Goal: Transaction & Acquisition: Purchase product/service

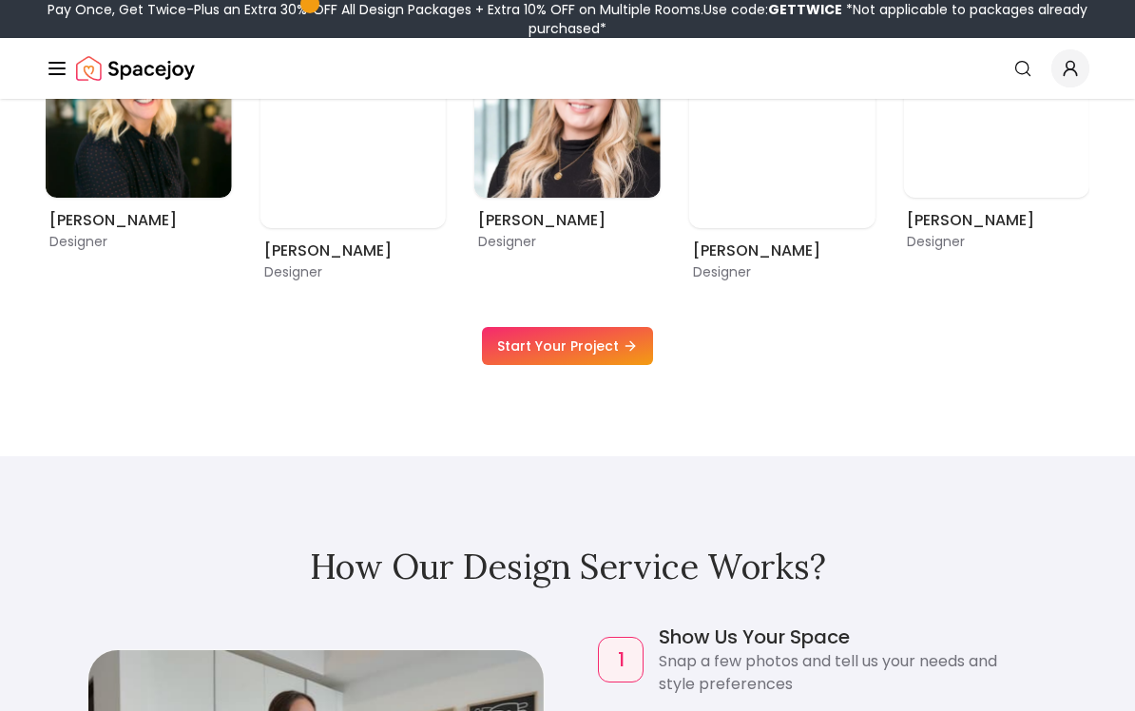
scroll to position [1261, 0]
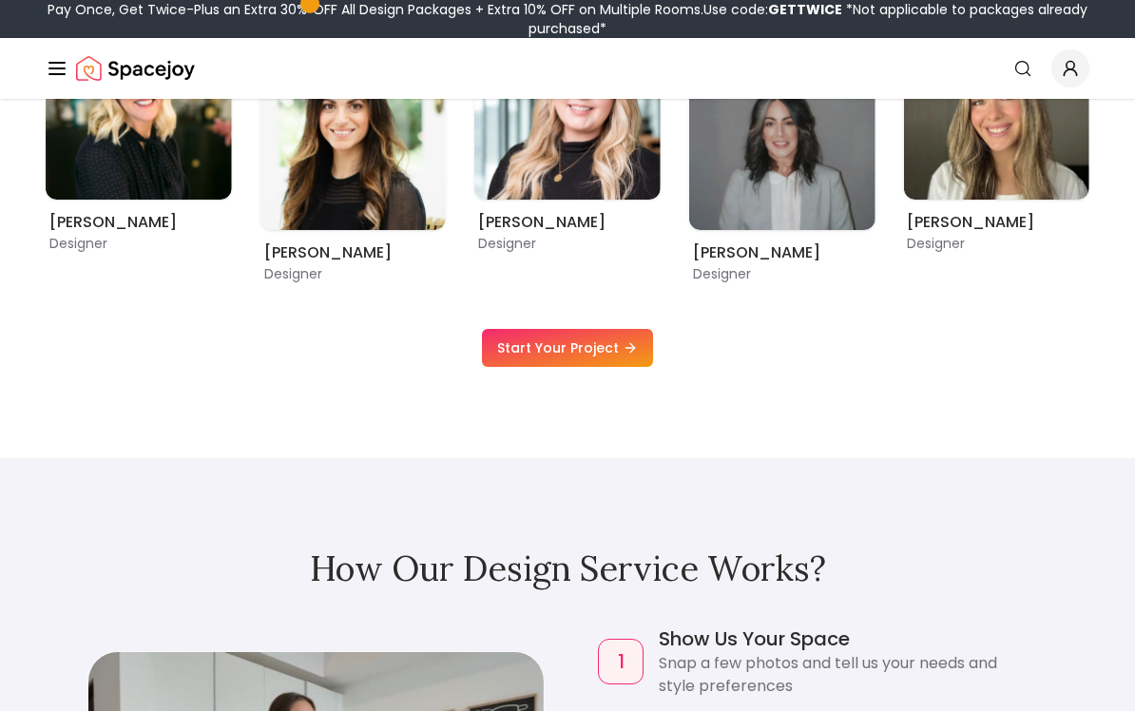
click at [577, 367] on link "Start Your Project" at bounding box center [567, 348] width 171 height 38
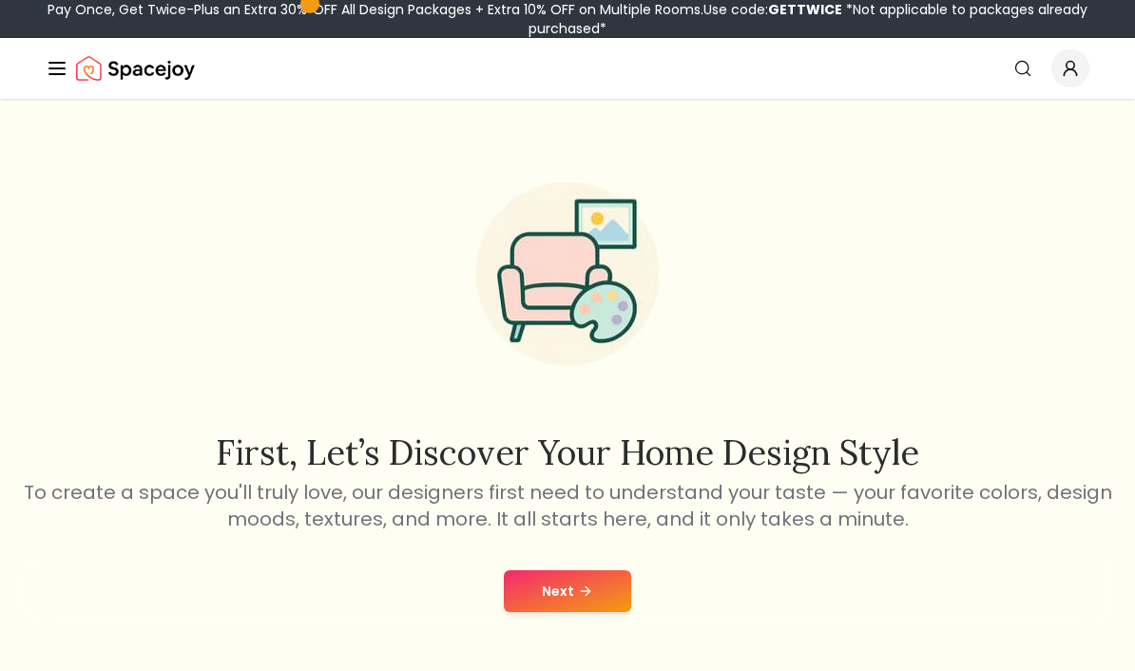
click at [590, 597] on icon at bounding box center [585, 591] width 15 height 15
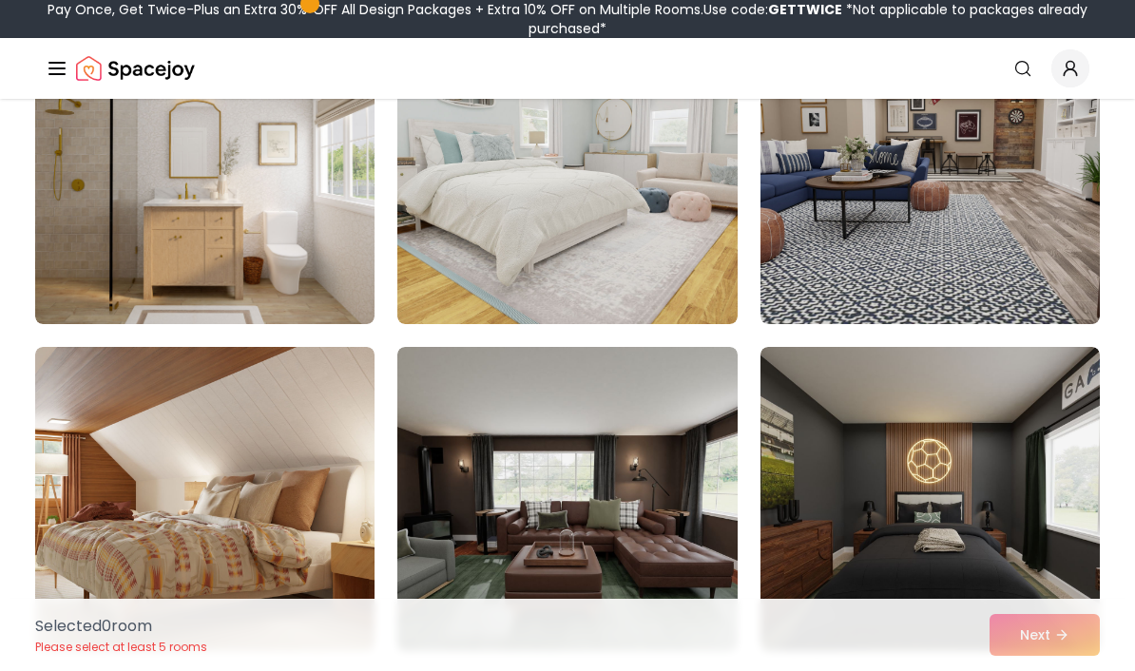
scroll to position [240, 0]
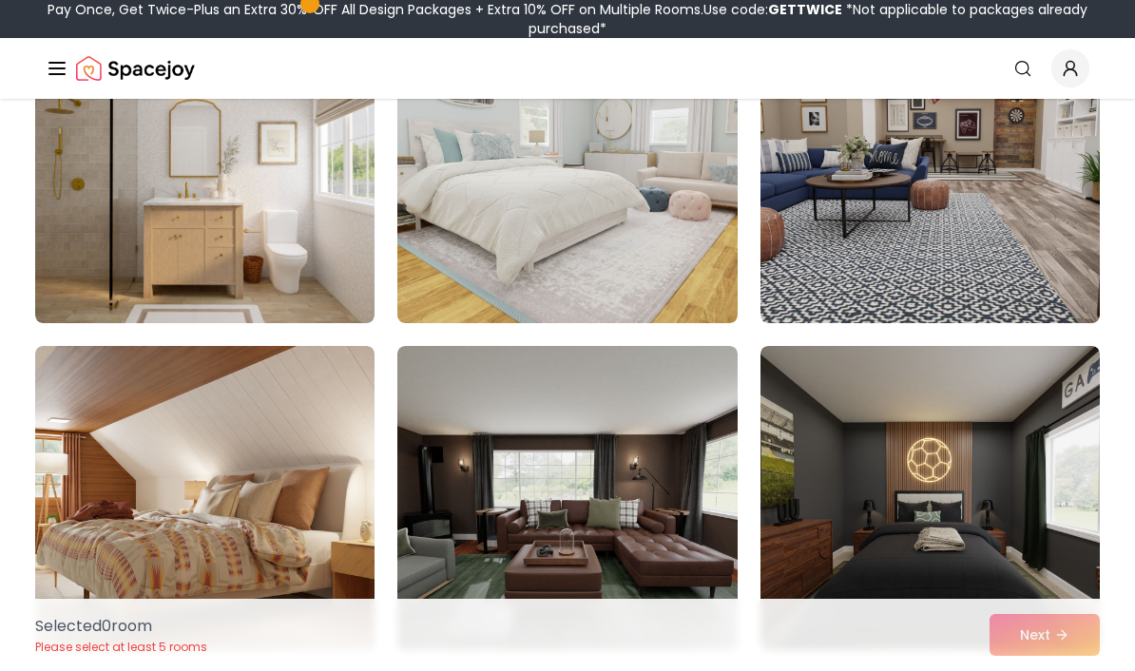
click at [644, 261] on img at bounding box center [566, 171] width 339 height 304
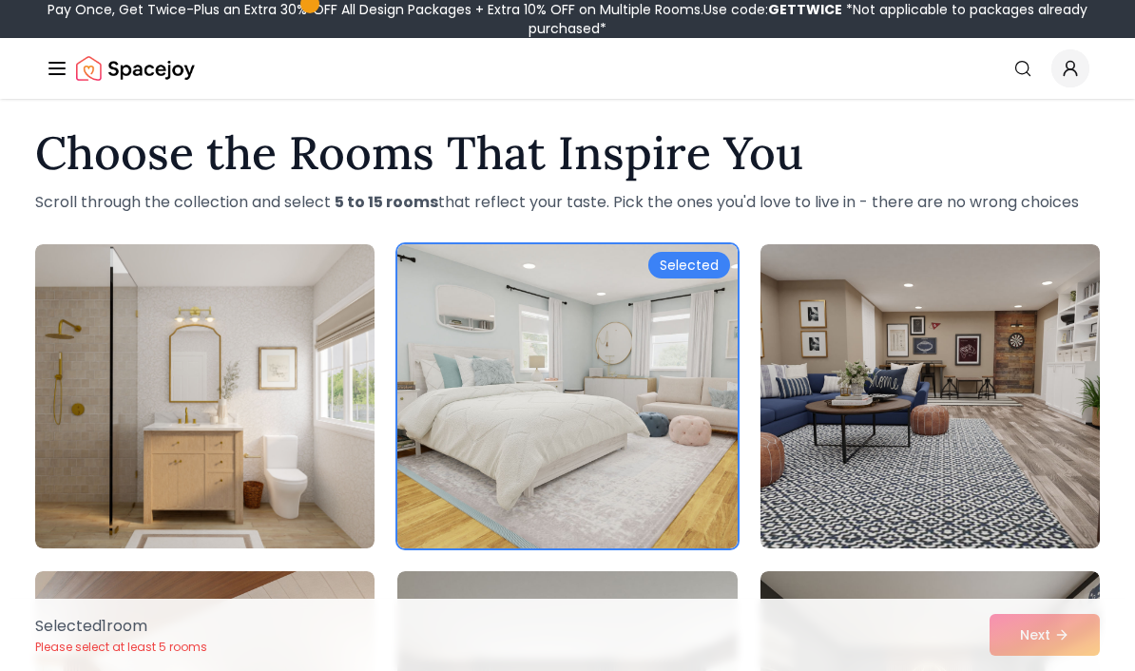
scroll to position [34, 0]
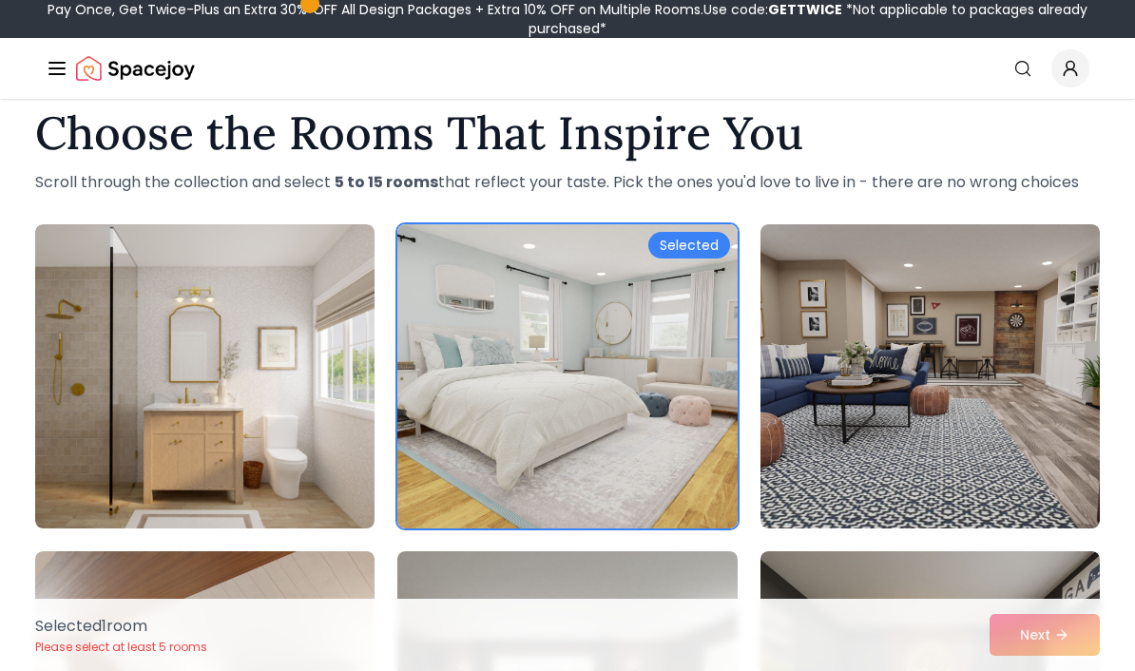
click at [672, 432] on img at bounding box center [566, 376] width 339 height 304
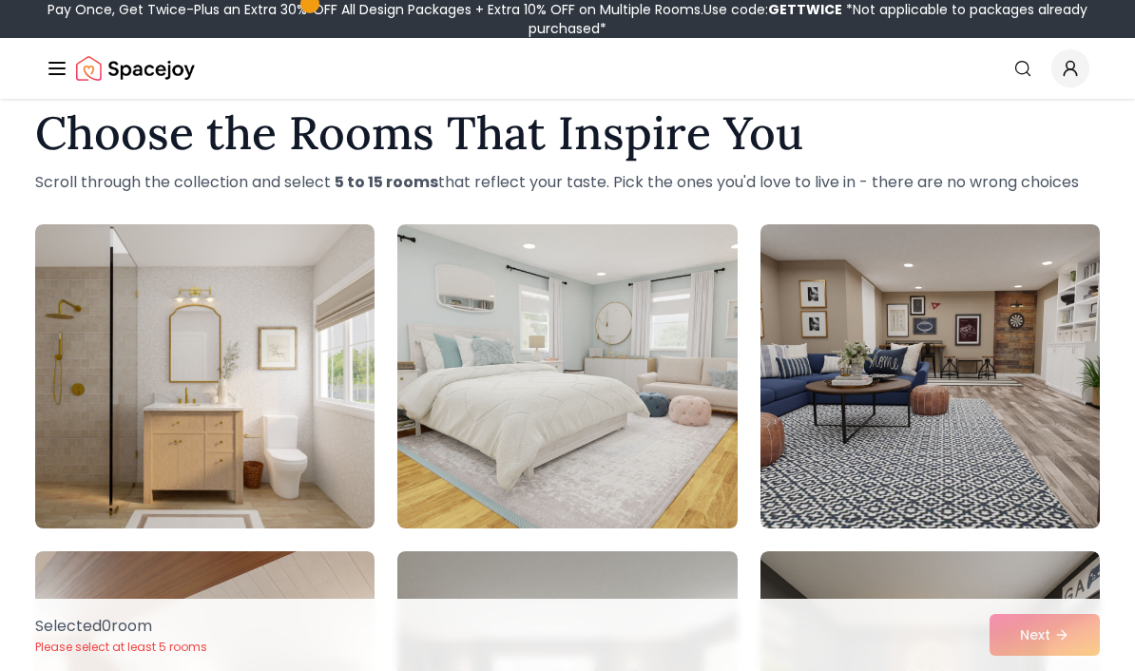
click at [1120, 53] on div "Spacejoy Search How It Works Design Portfolio Pricing AI Design Shop Search Sta…" at bounding box center [567, 68] width 1135 height 61
click at [111, 458] on img at bounding box center [204, 376] width 339 height 304
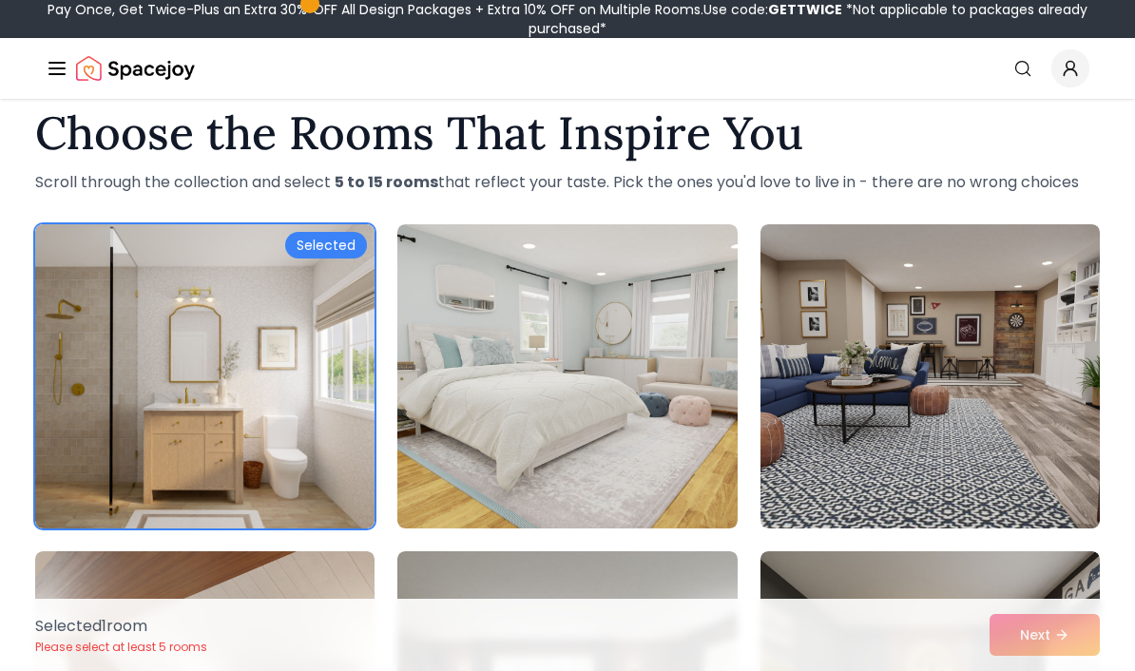
click at [682, 500] on img at bounding box center [566, 376] width 339 height 304
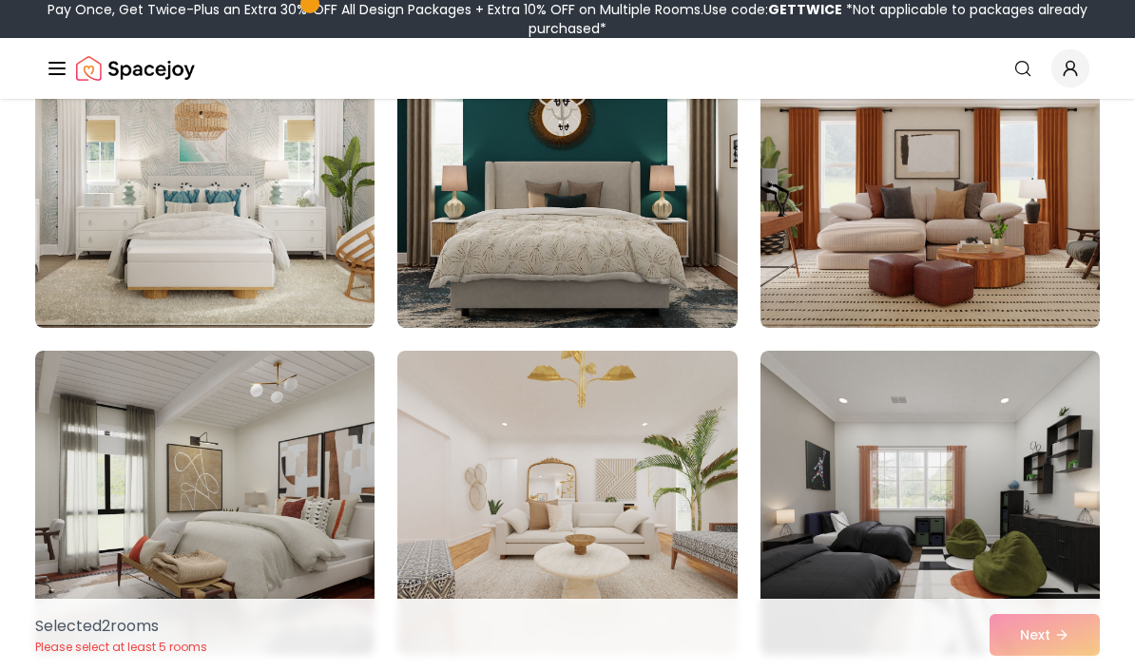
scroll to position [892, 0]
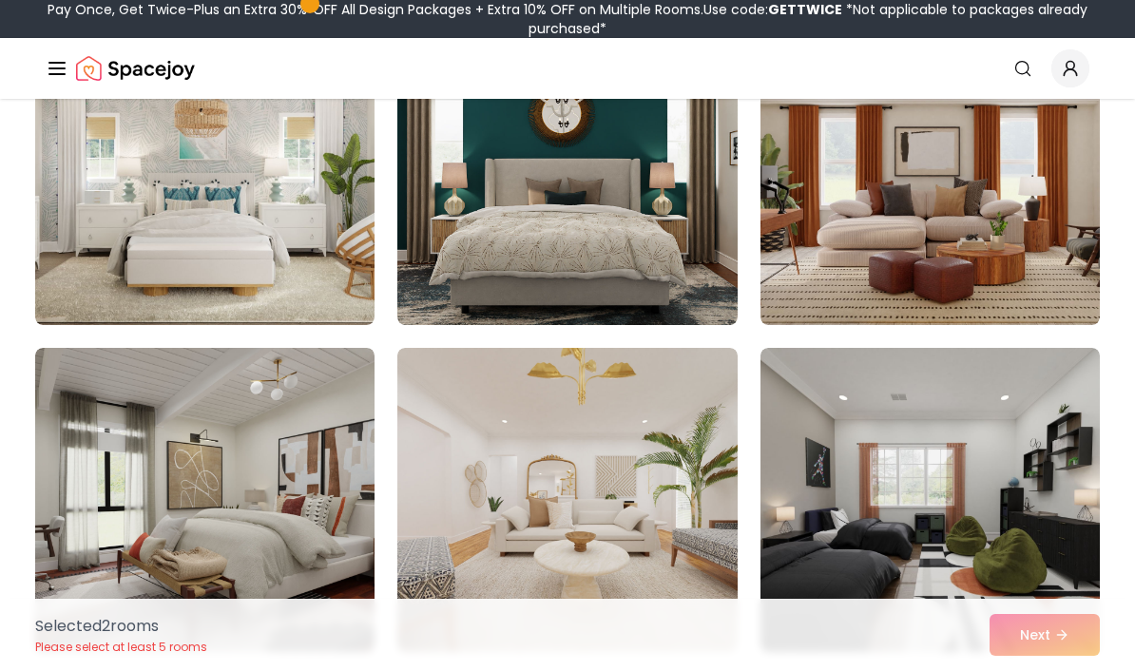
click at [1031, 447] on img at bounding box center [930, 500] width 339 height 304
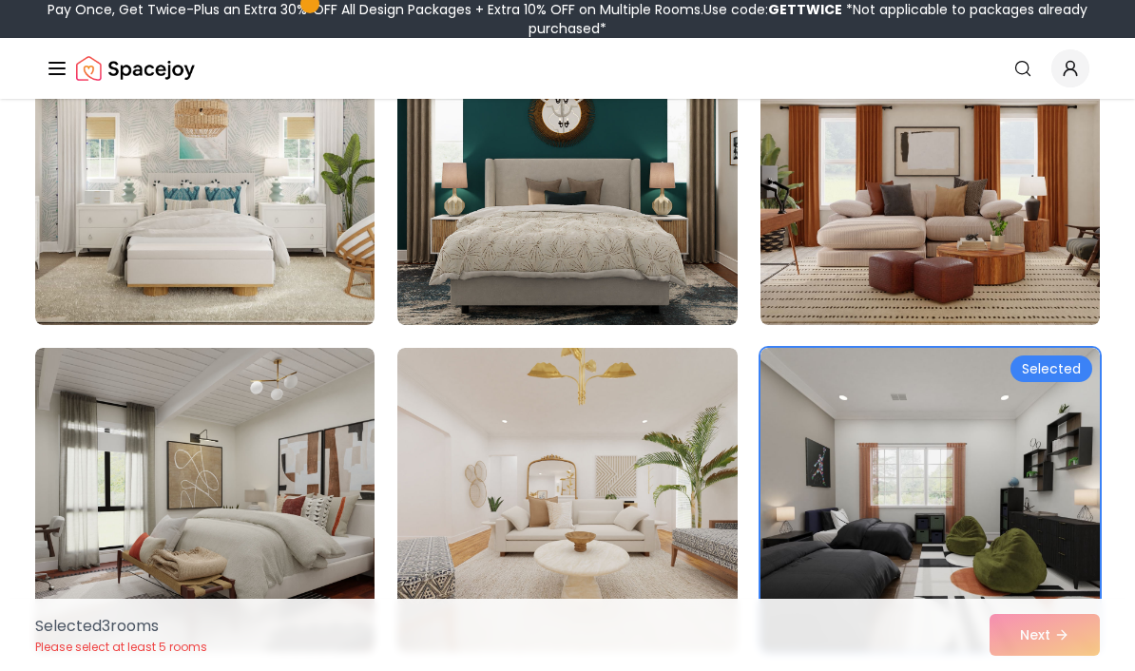
click at [650, 598] on img at bounding box center [566, 500] width 339 height 304
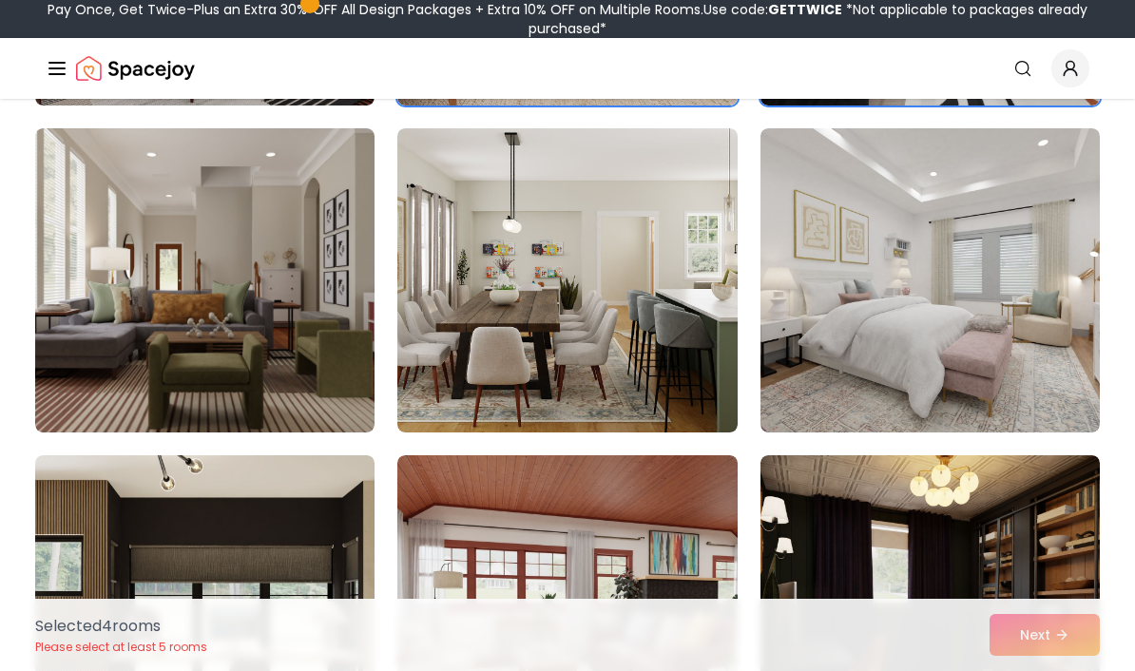
click at [1023, 367] on img at bounding box center [930, 280] width 339 height 304
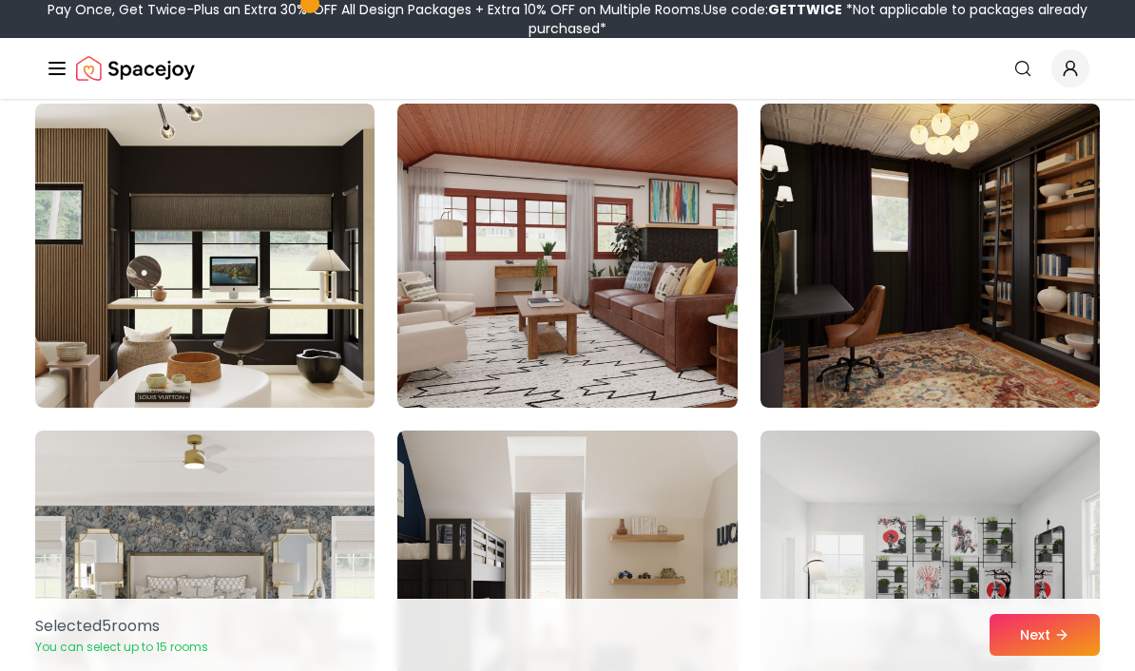
click at [94, 345] on img at bounding box center [204, 256] width 339 height 304
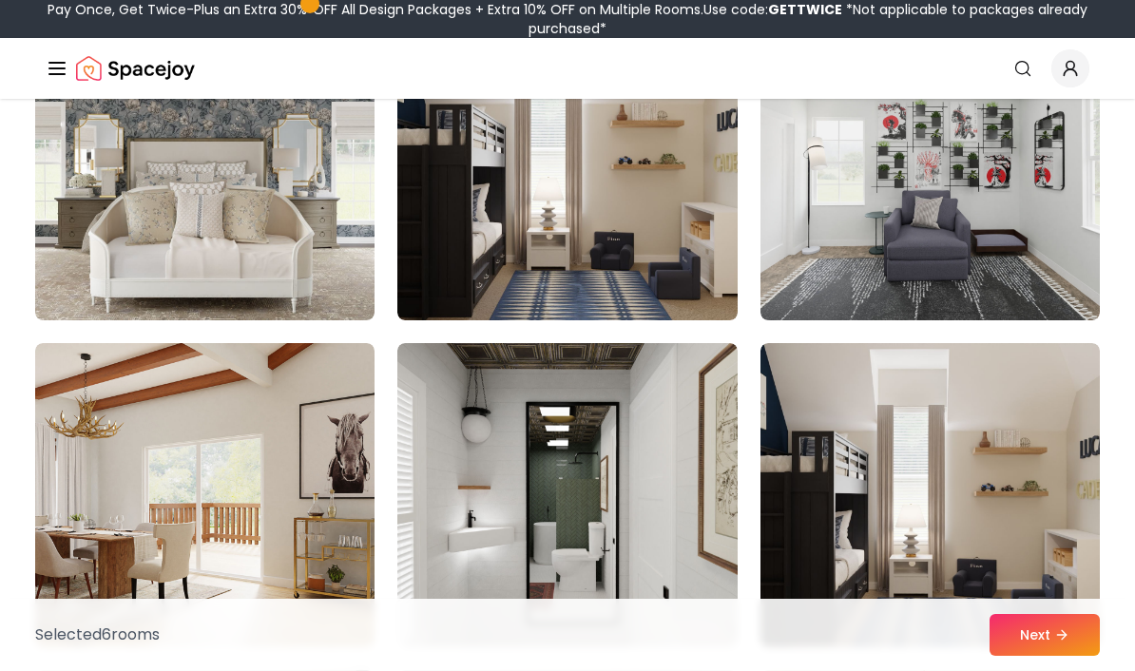
scroll to position [2219, 0]
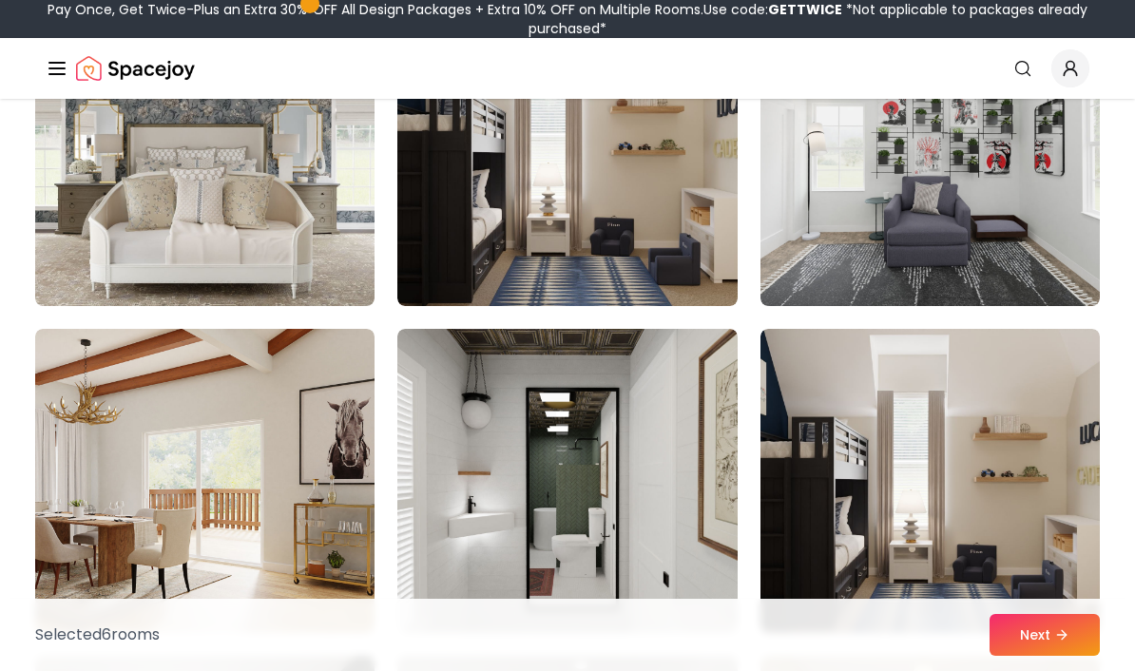
click at [650, 513] on img at bounding box center [566, 481] width 339 height 304
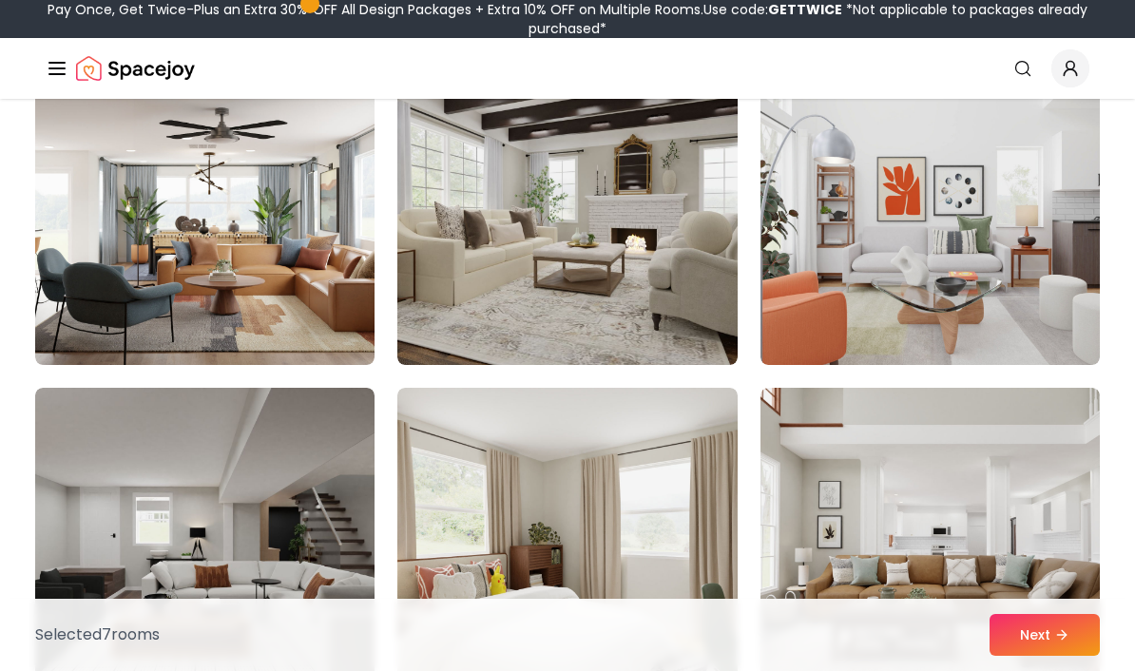
scroll to position [3176, 0]
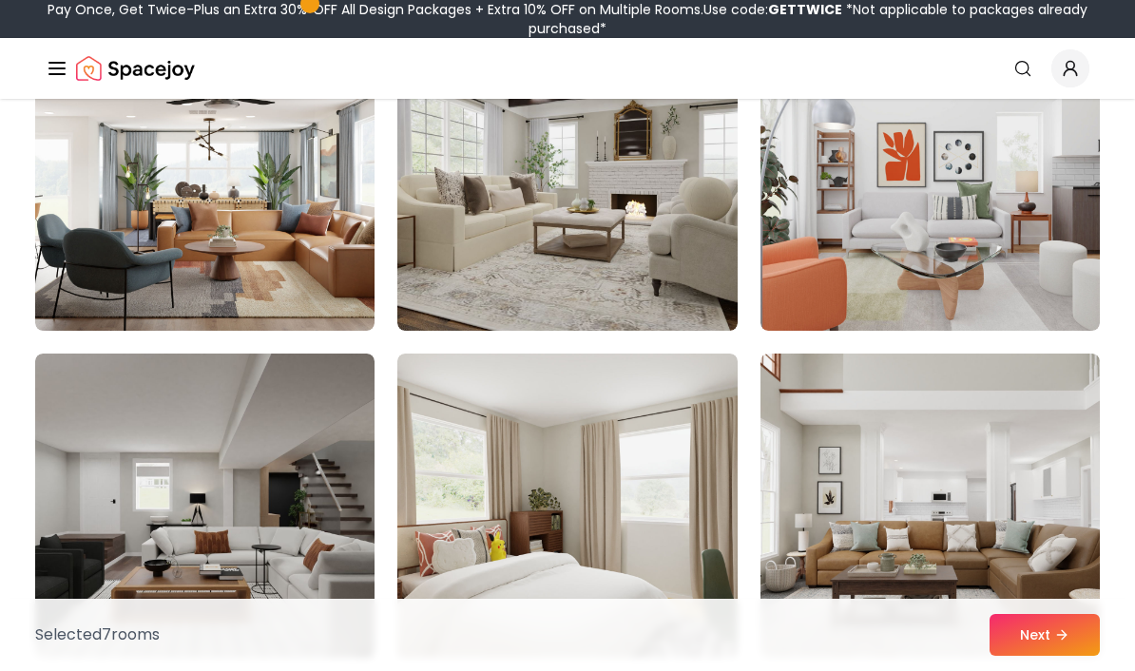
click at [642, 265] on img at bounding box center [566, 179] width 339 height 304
click at [100, 561] on img at bounding box center [204, 506] width 339 height 304
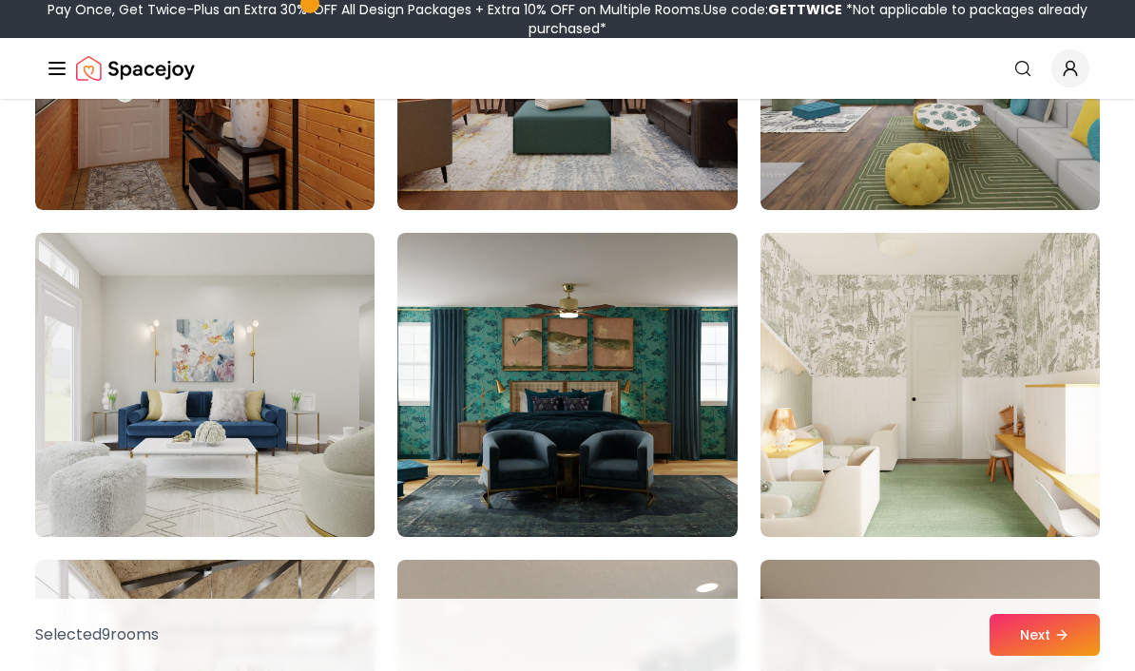
click at [98, 475] on img at bounding box center [204, 385] width 339 height 304
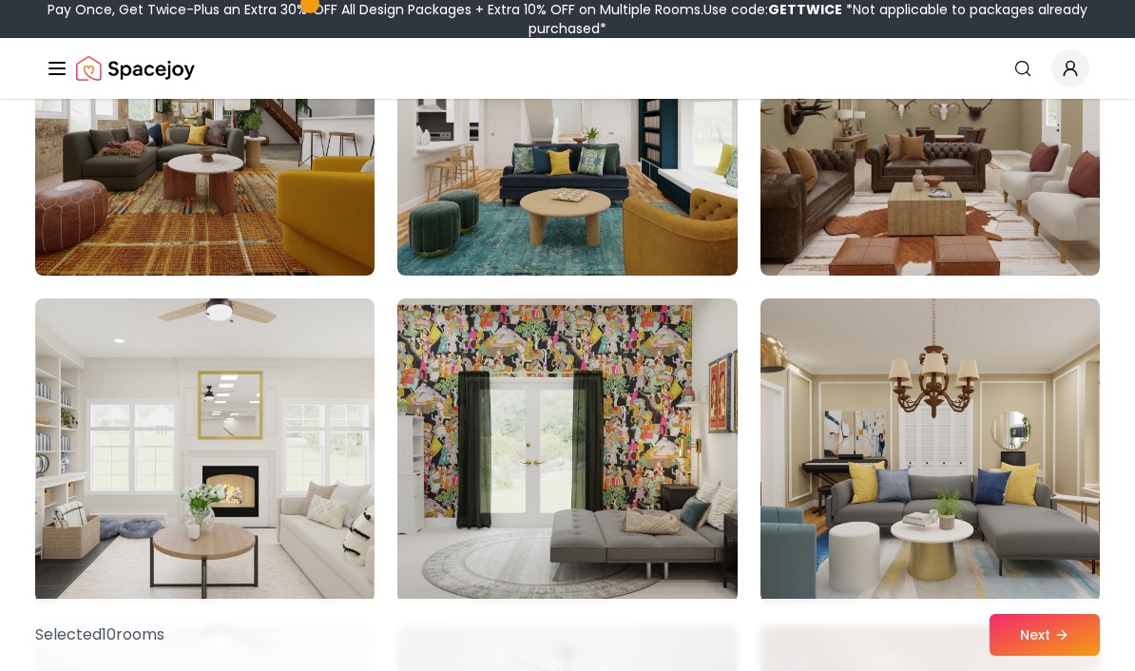
click at [88, 509] on img at bounding box center [204, 451] width 339 height 304
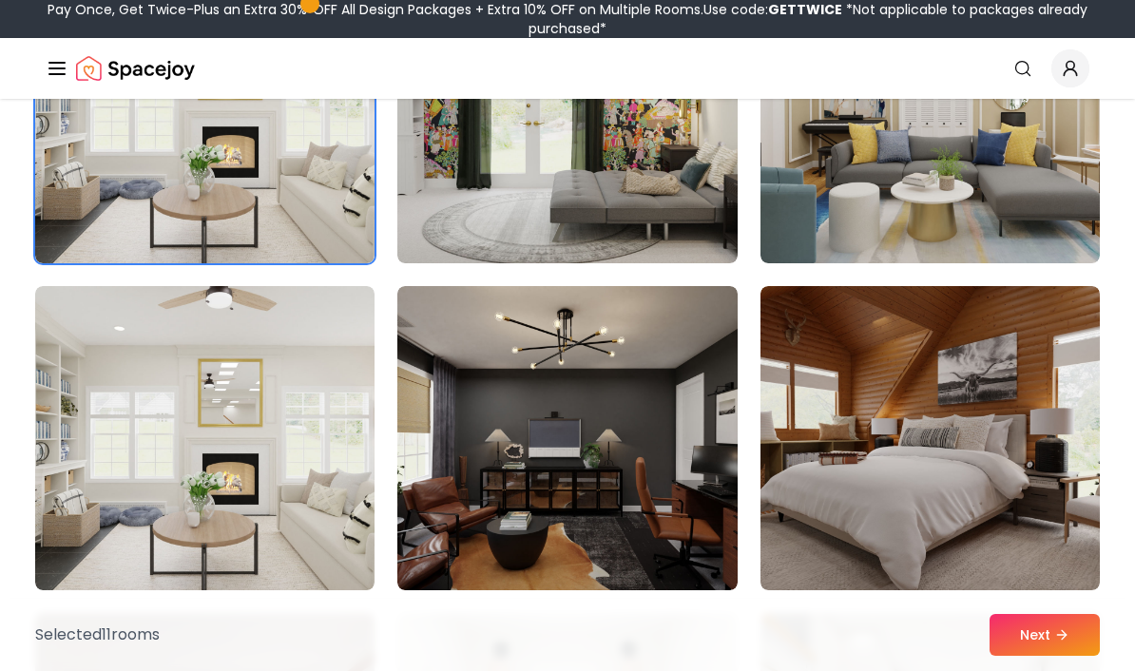
scroll to position [5214, 0]
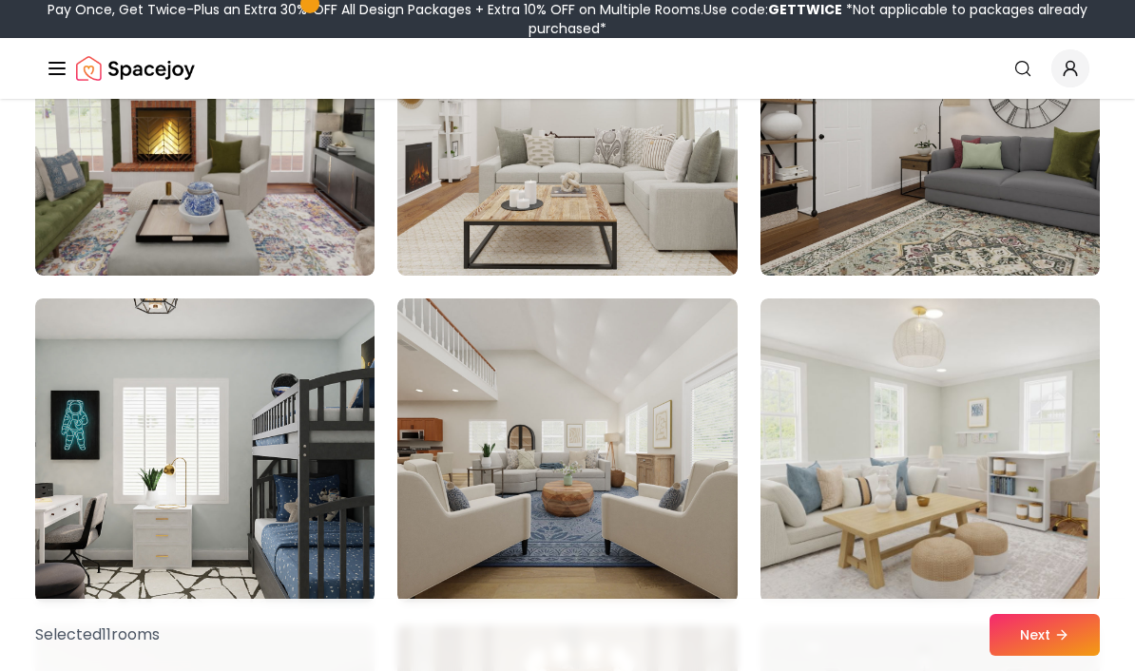
click at [649, 206] on img at bounding box center [566, 123] width 339 height 304
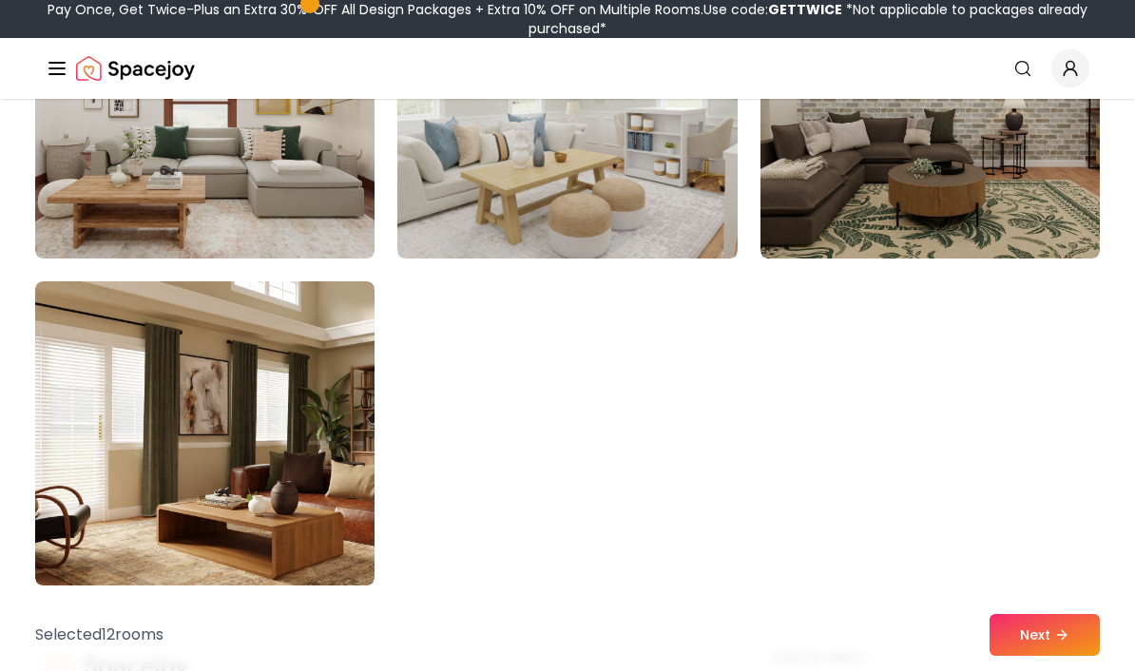
scroll to position [10779, 0]
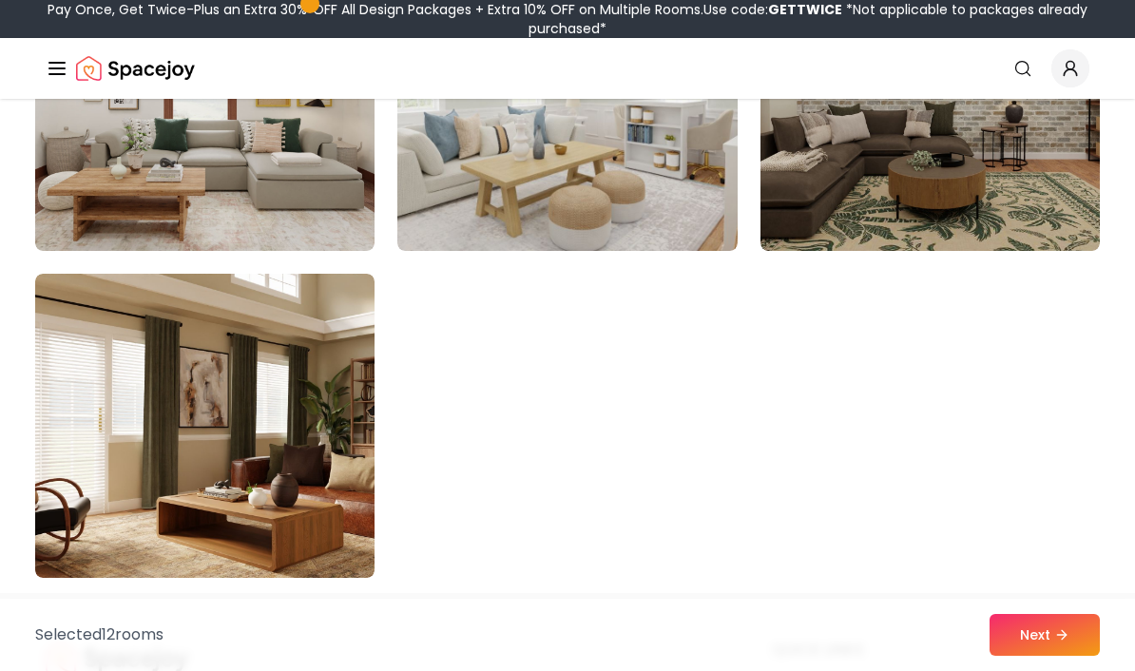
click at [1035, 656] on button "Next" at bounding box center [1045, 635] width 110 height 42
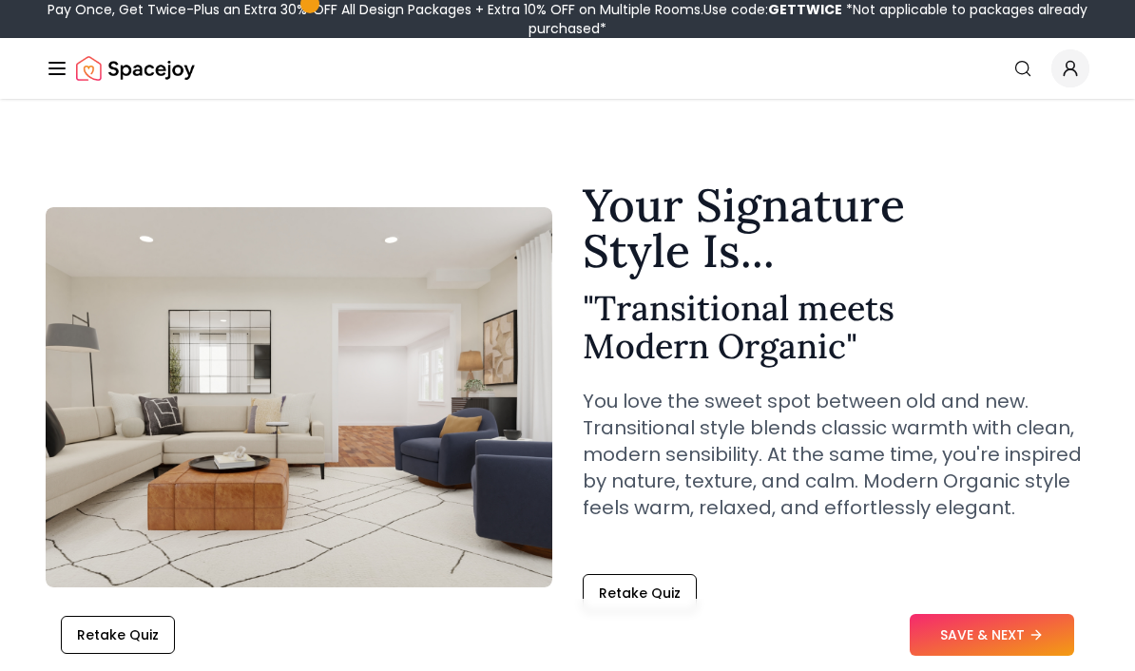
click at [1016, 642] on button "SAVE & NEXT" at bounding box center [992, 635] width 164 height 42
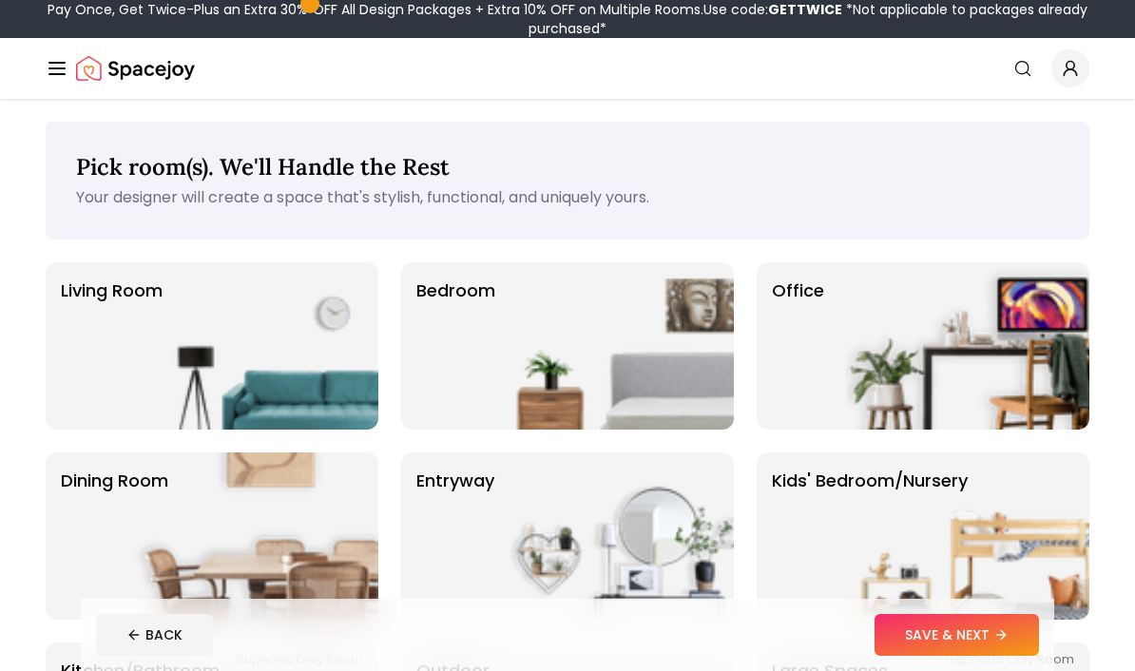
click at [544, 373] on img at bounding box center [612, 345] width 243 height 167
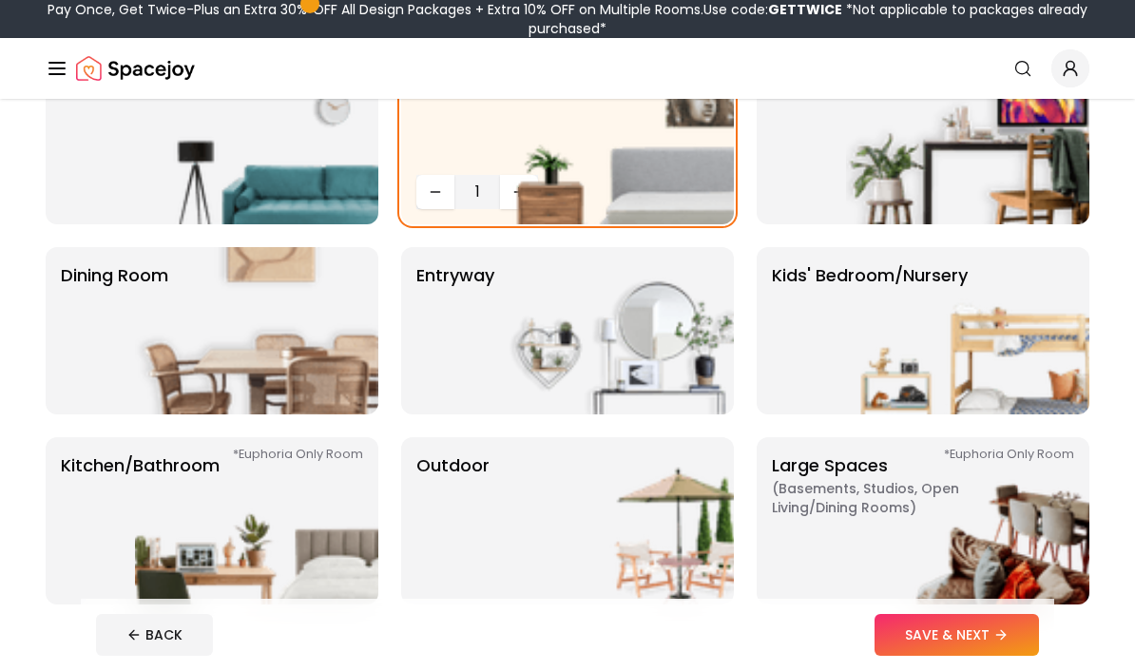
scroll to position [273, 0]
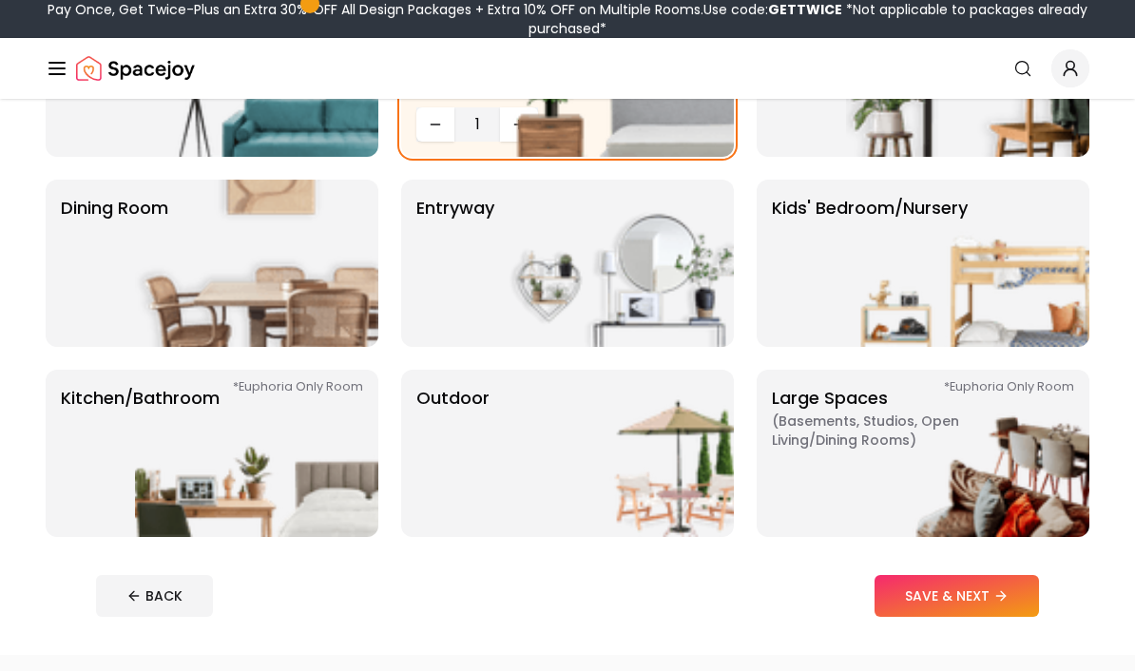
click at [991, 599] on button "SAVE & NEXT" at bounding box center [957, 596] width 164 height 42
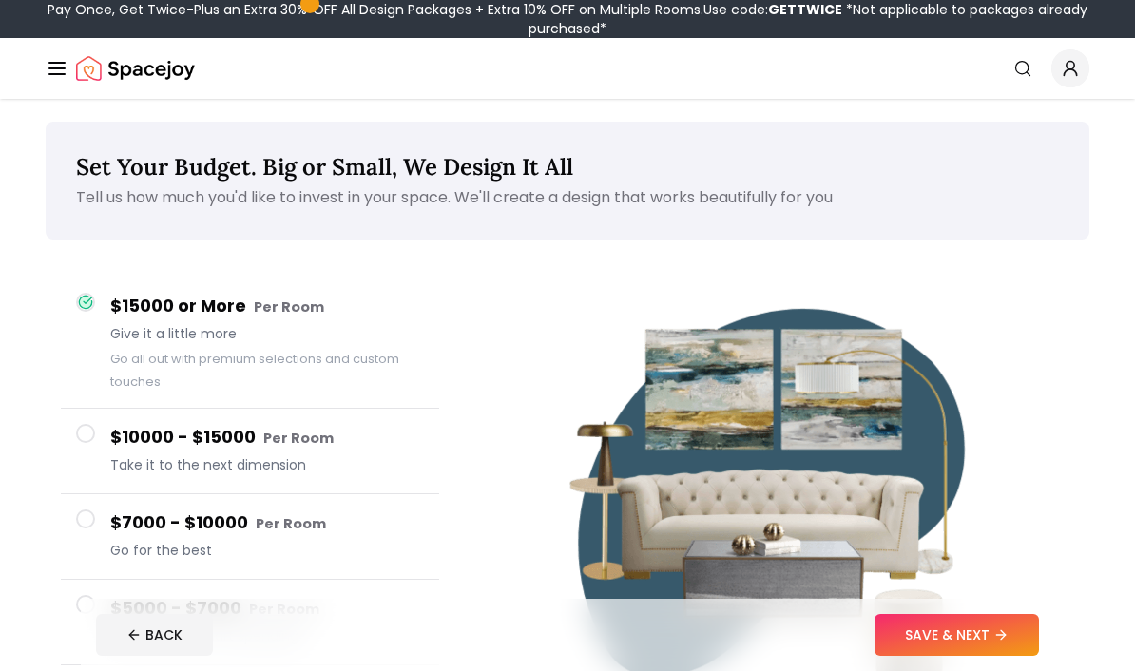
click at [951, 656] on button "SAVE & NEXT" at bounding box center [957, 635] width 164 height 42
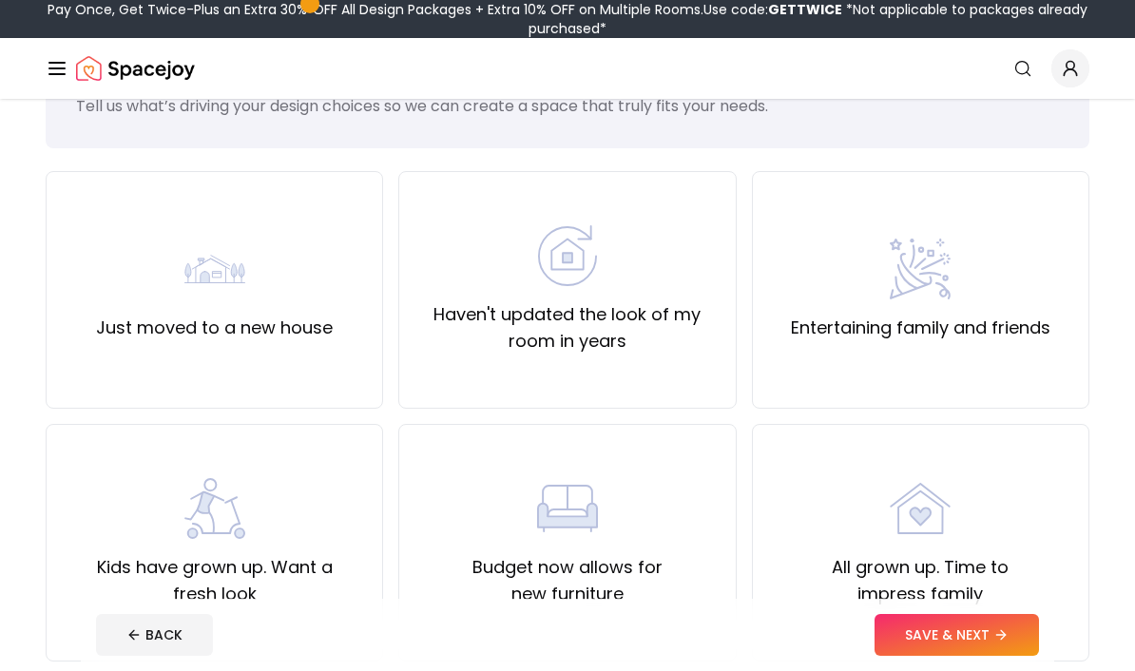
scroll to position [94, 0]
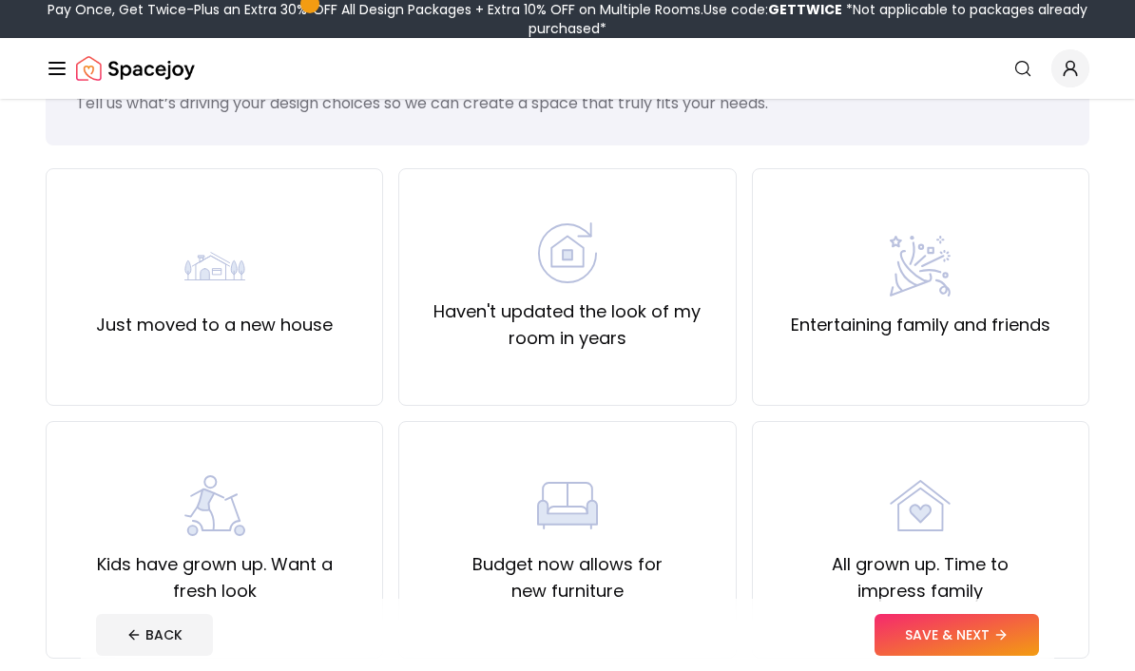
click at [976, 656] on button "SAVE & NEXT" at bounding box center [957, 635] width 164 height 42
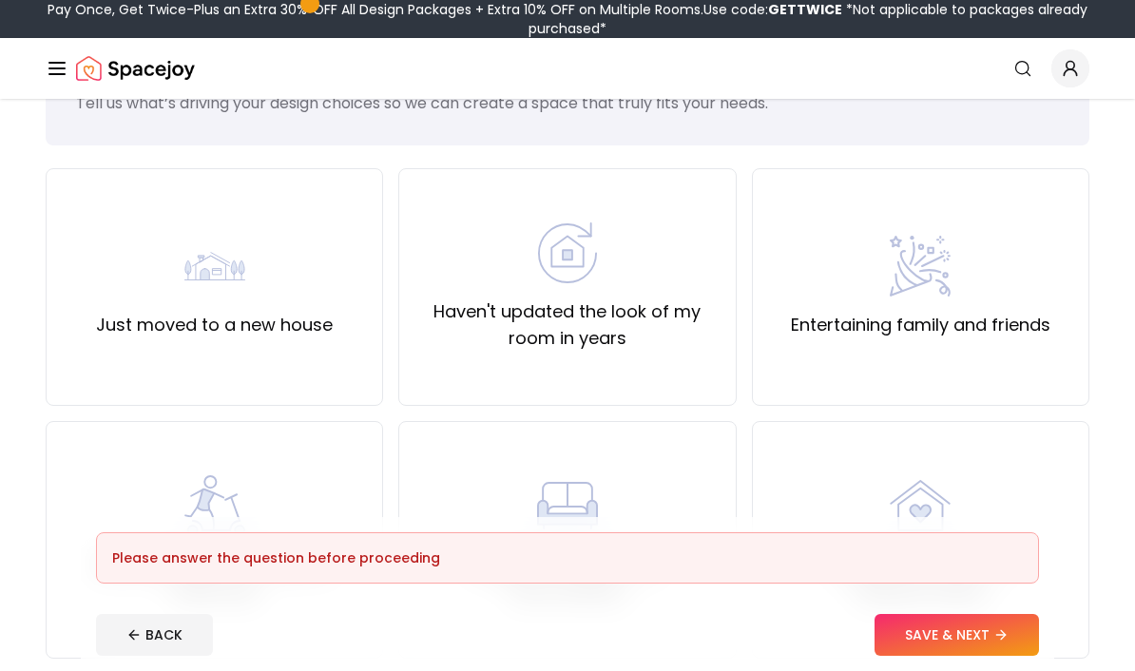
click at [653, 369] on div "Haven't updated the look of my room in years" at bounding box center [567, 287] width 338 height 238
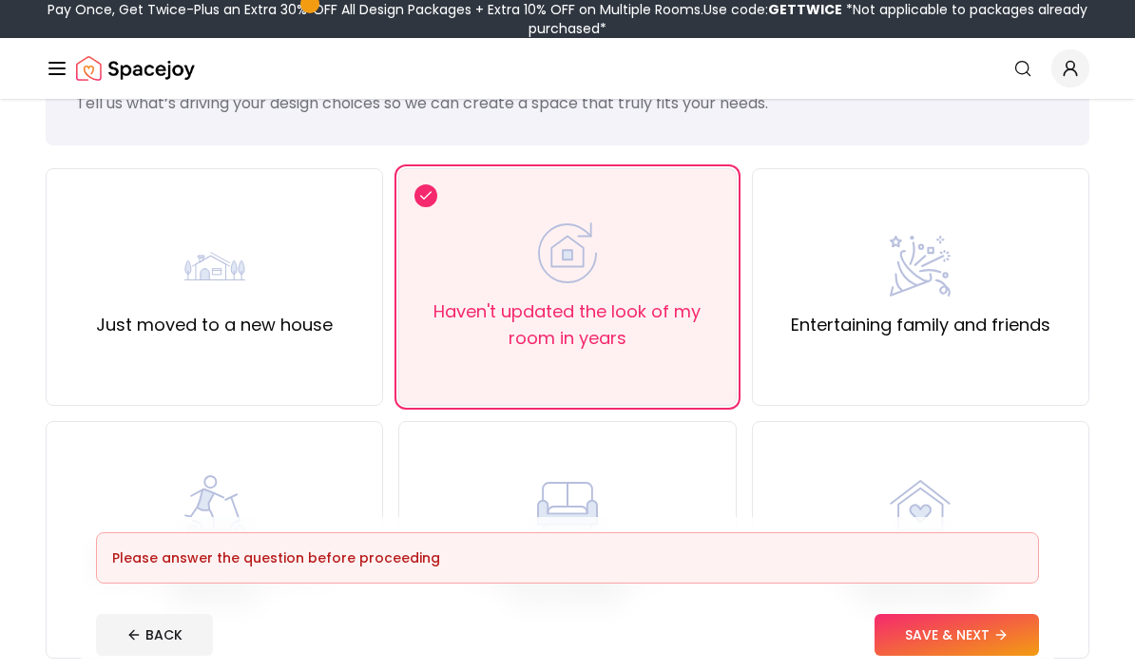
click at [951, 656] on button "SAVE & NEXT" at bounding box center [957, 635] width 164 height 42
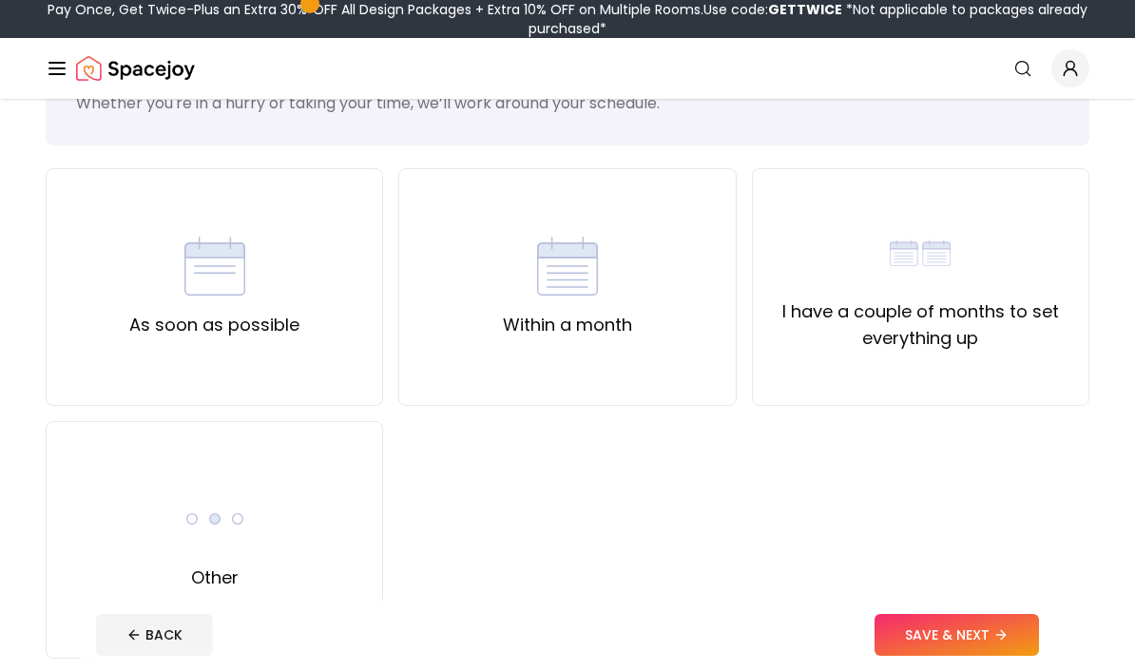
click at [332, 517] on div "Other" at bounding box center [215, 540] width 338 height 238
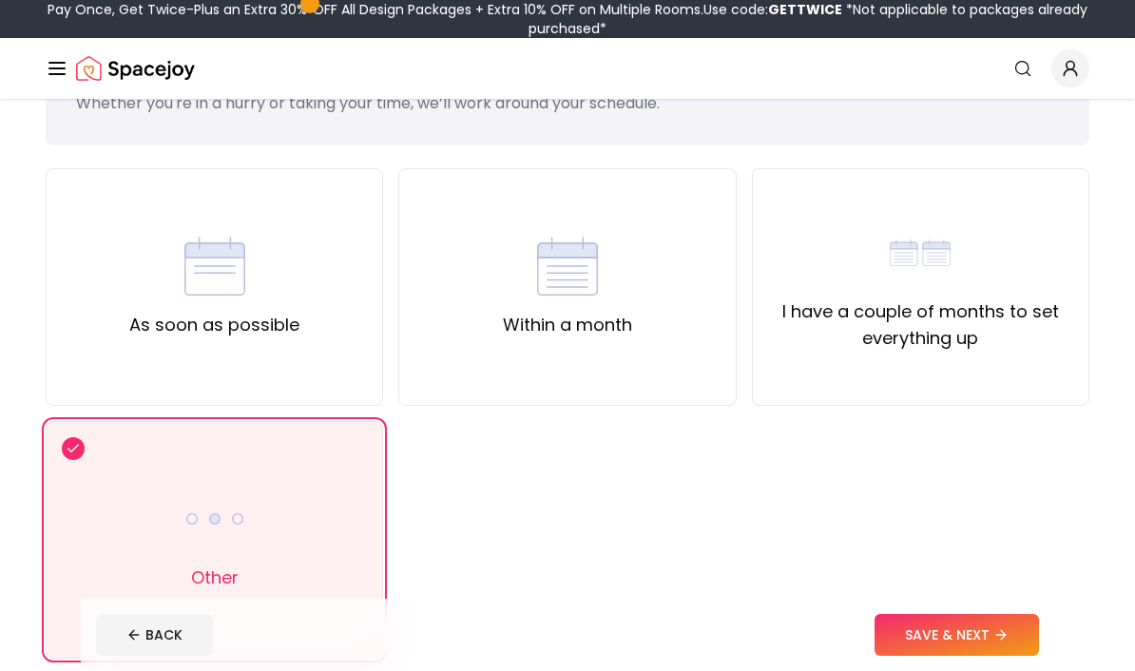
click at [958, 656] on button "SAVE & NEXT" at bounding box center [957, 635] width 164 height 42
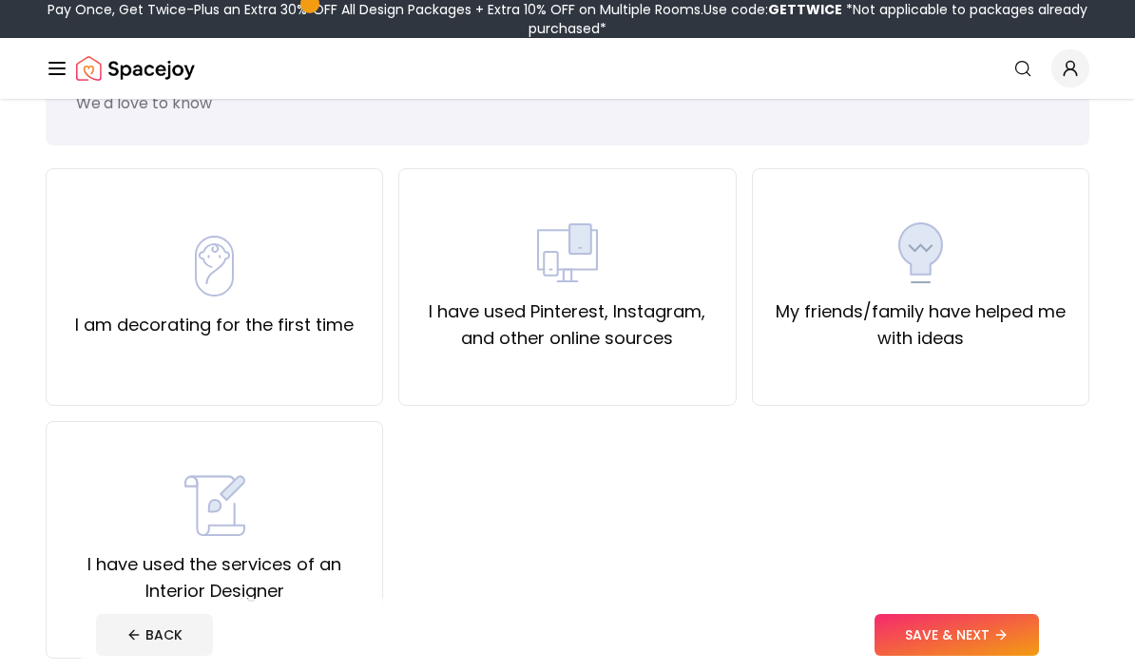
click at [340, 352] on div "I am decorating for the first time" at bounding box center [215, 287] width 338 height 238
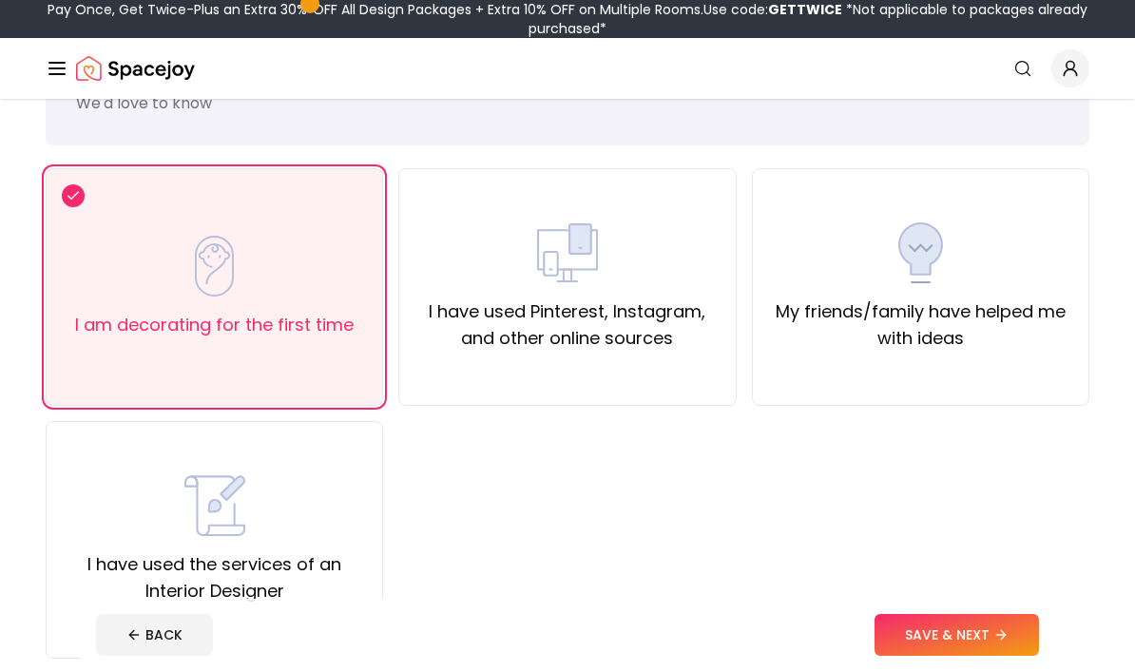
click at [571, 359] on div "I have used Pinterest, Instagram, and other online sources" at bounding box center [567, 287] width 338 height 238
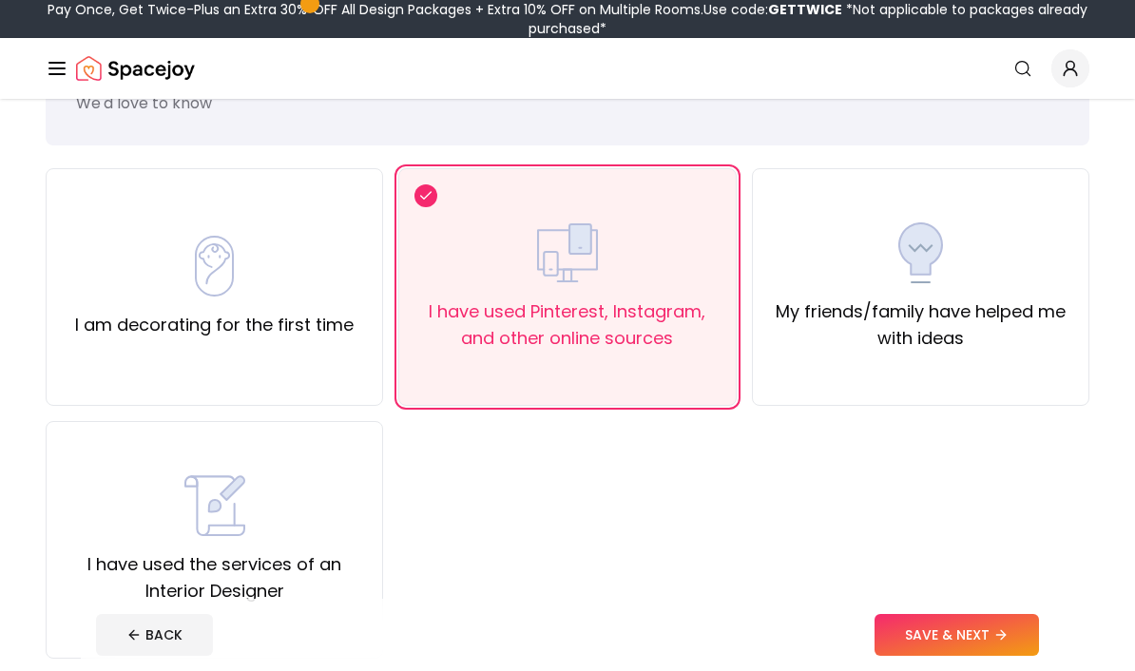
click at [929, 656] on button "SAVE & NEXT" at bounding box center [957, 635] width 164 height 42
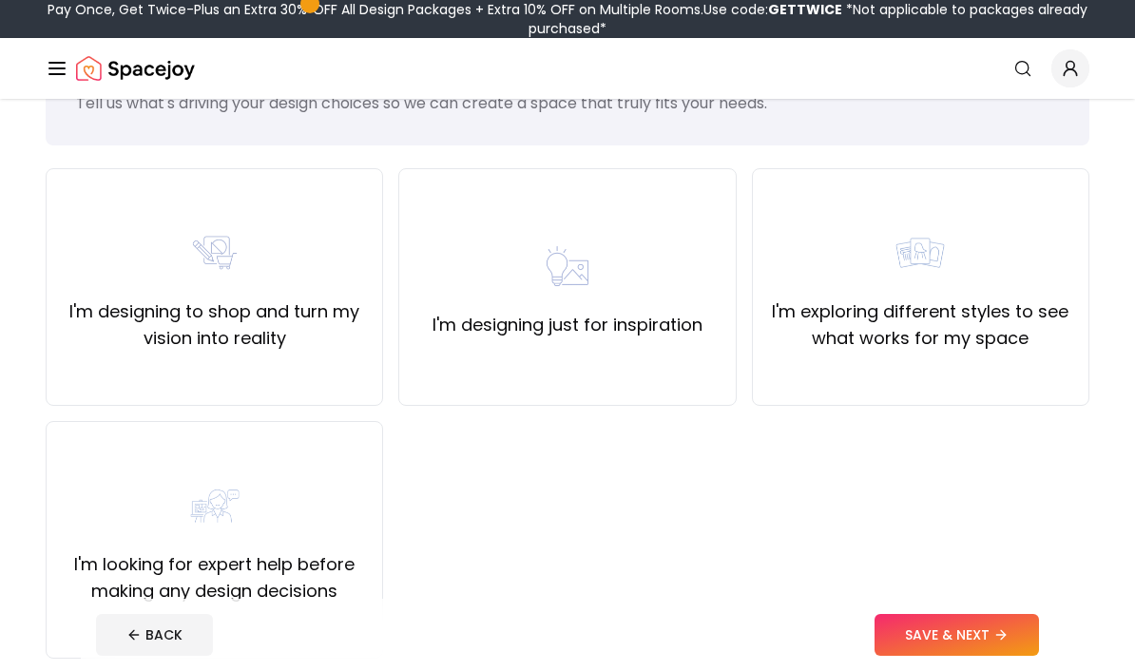
click at [662, 363] on div "I'm designing just for inspiration" at bounding box center [567, 287] width 338 height 238
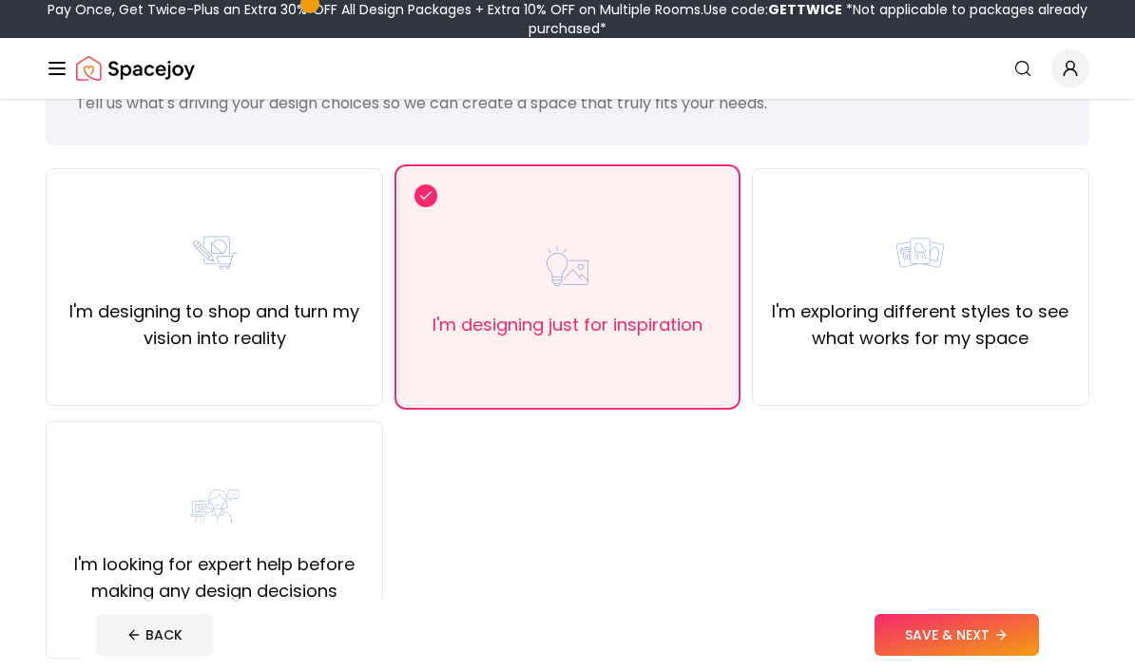
click at [962, 656] on button "SAVE & NEXT" at bounding box center [957, 635] width 164 height 42
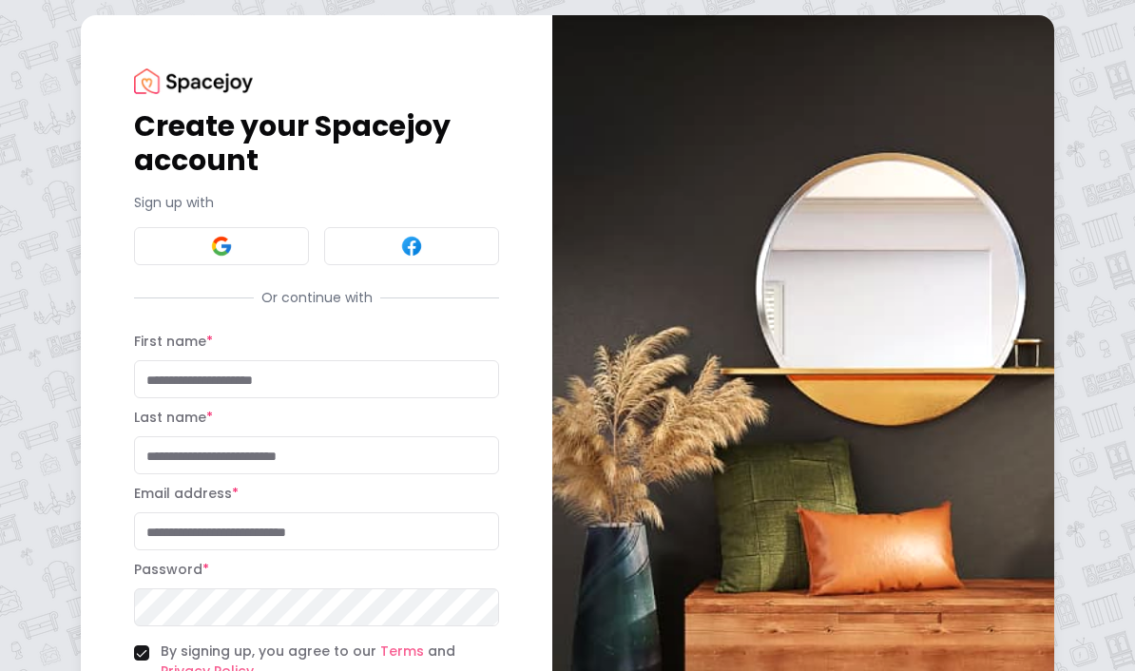
click at [411, 238] on img at bounding box center [411, 246] width 23 height 23
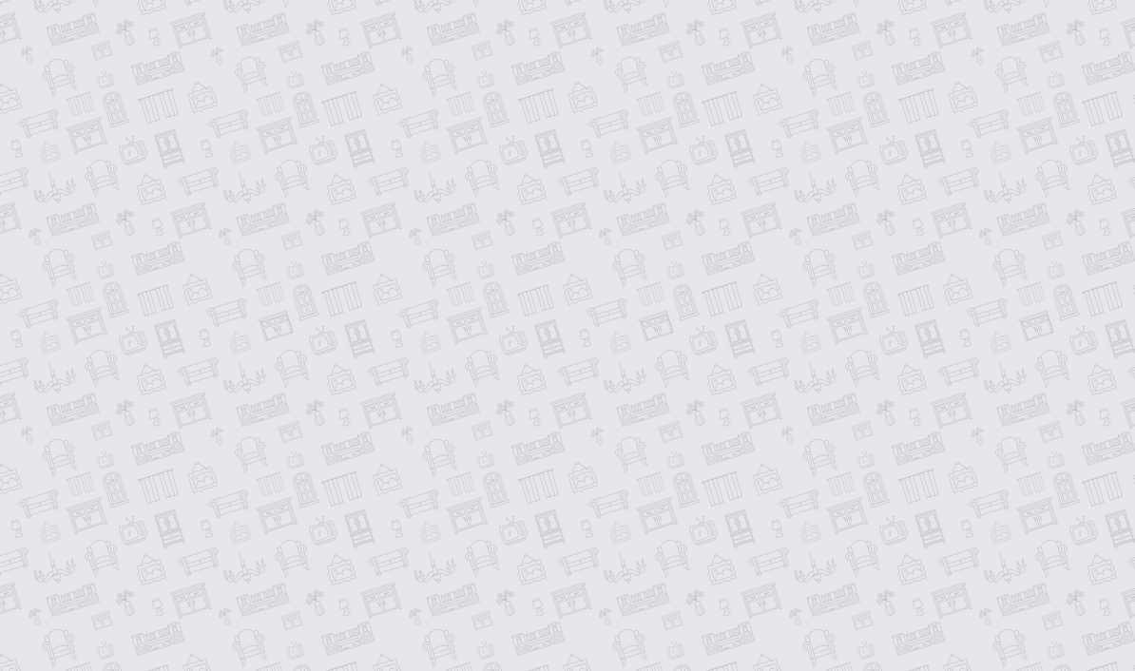
click at [258, 125] on button at bounding box center [221, 125] width 175 height 38
